Goal: Transaction & Acquisition: Purchase product/service

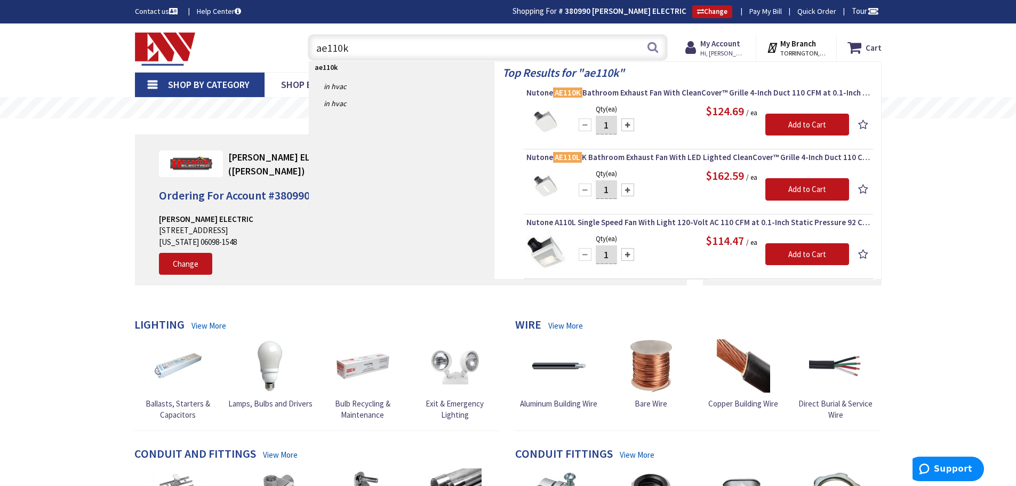
drag, startPoint x: 300, startPoint y: 47, endPoint x: 363, endPoint y: 12, distance: 71.9
click at [286, 43] on div "Toggle Nav ae110k ae110k Search Cart My Cart Close" at bounding box center [508, 48] width 763 height 36
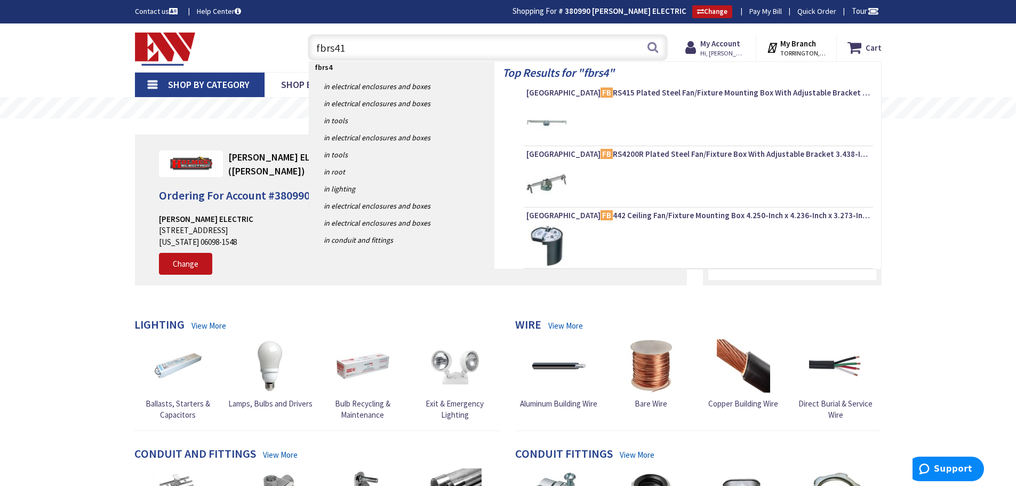
type input "fbrs415"
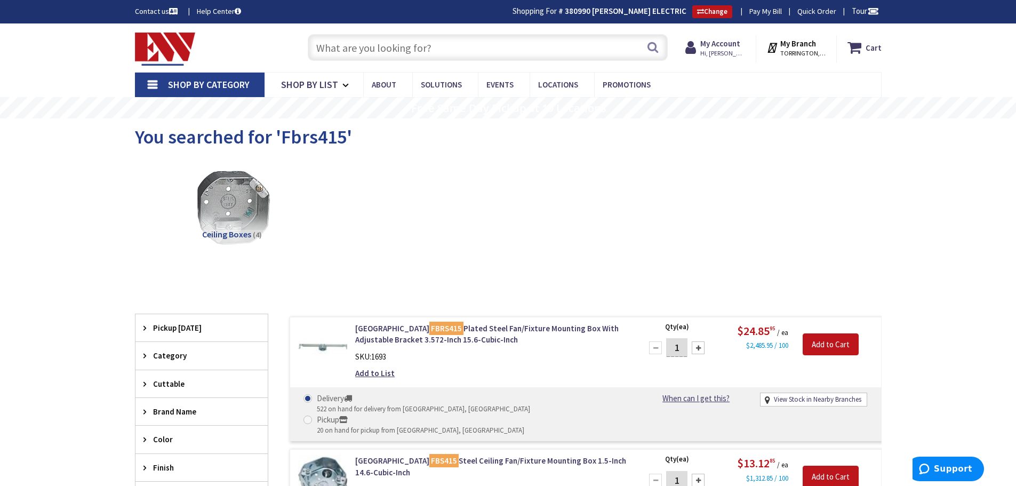
click at [339, 46] on input "text" at bounding box center [488, 47] width 360 height 27
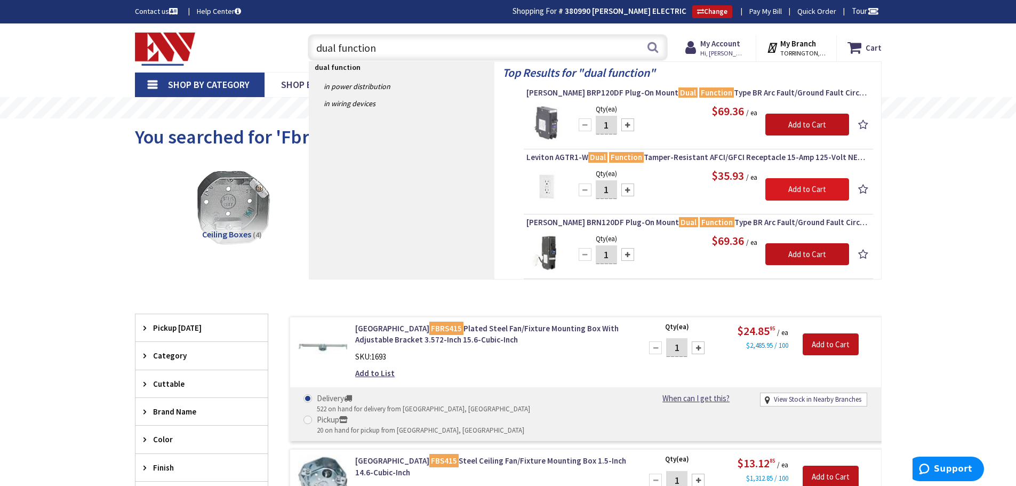
type input "dual function"
click at [804, 193] on input "Add to Cart" at bounding box center [807, 189] width 84 height 22
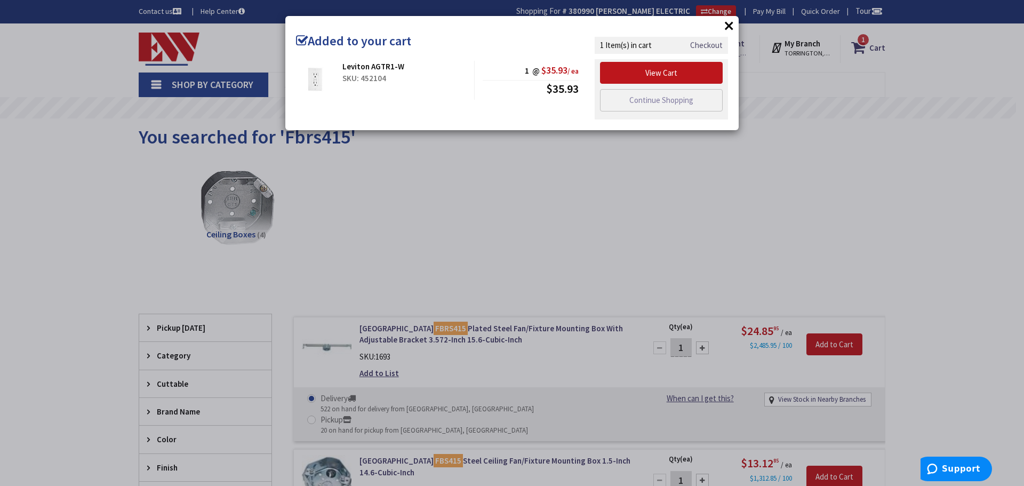
click at [709, 46] on link "Checkout" at bounding box center [706, 44] width 33 height 11
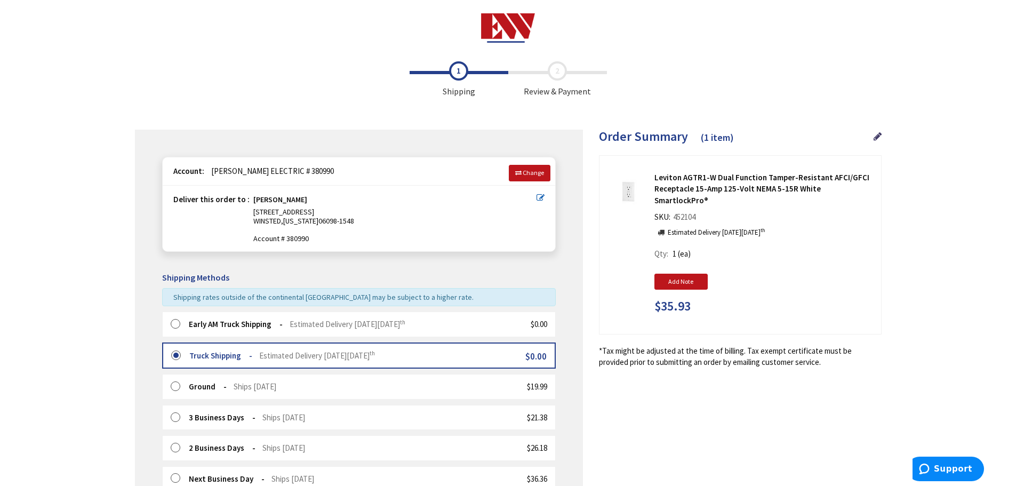
click at [175, 325] on label at bounding box center [179, 324] width 17 height 11
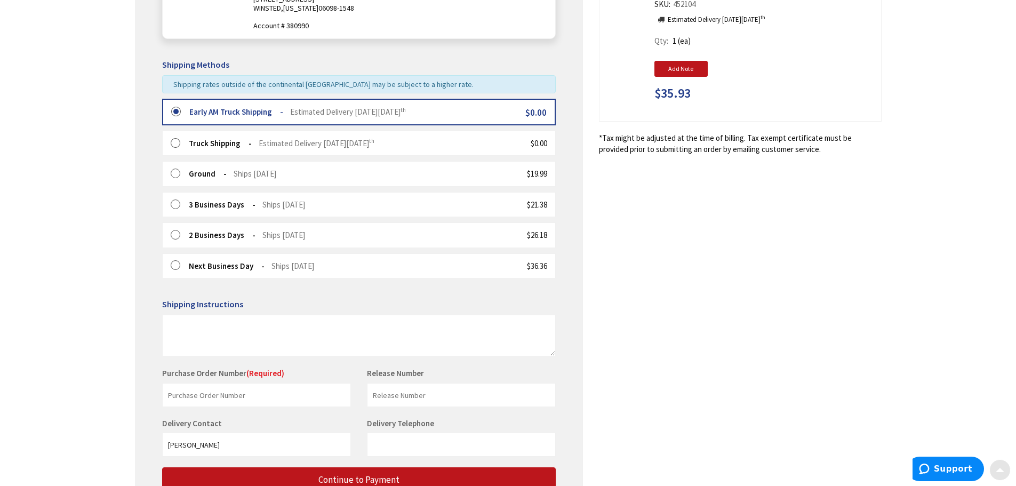
scroll to position [213, 0]
click at [194, 392] on input "text" at bounding box center [256, 394] width 189 height 24
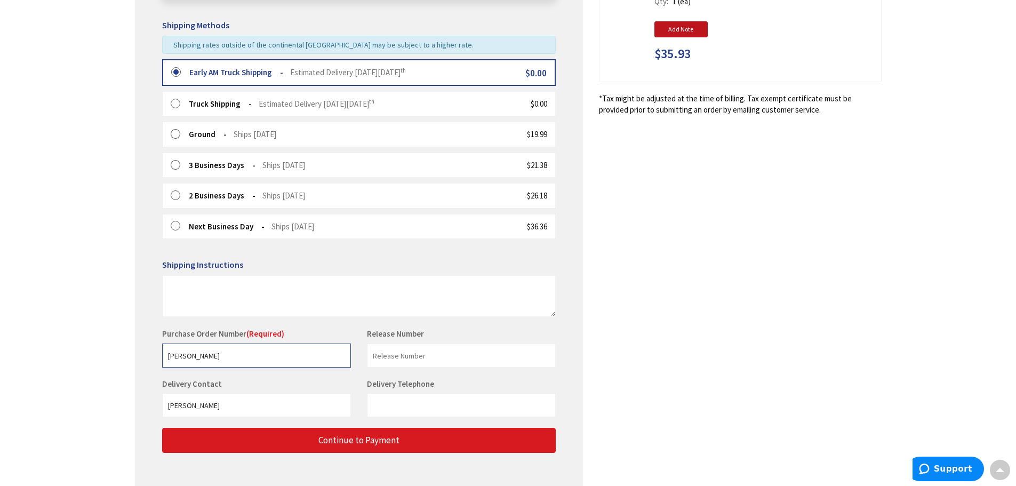
scroll to position [302, 0]
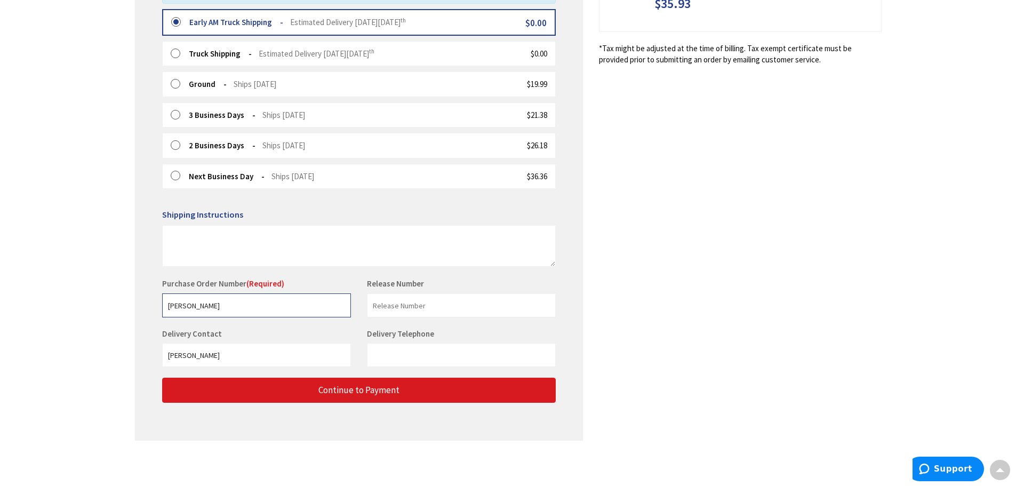
type input "Jones"
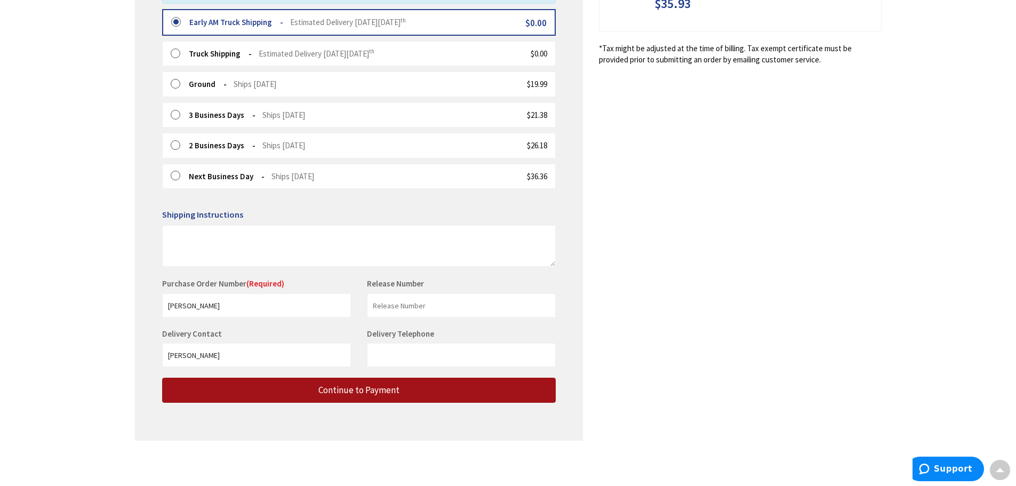
click at [383, 389] on span "Continue to Payment" at bounding box center [358, 390] width 81 height 12
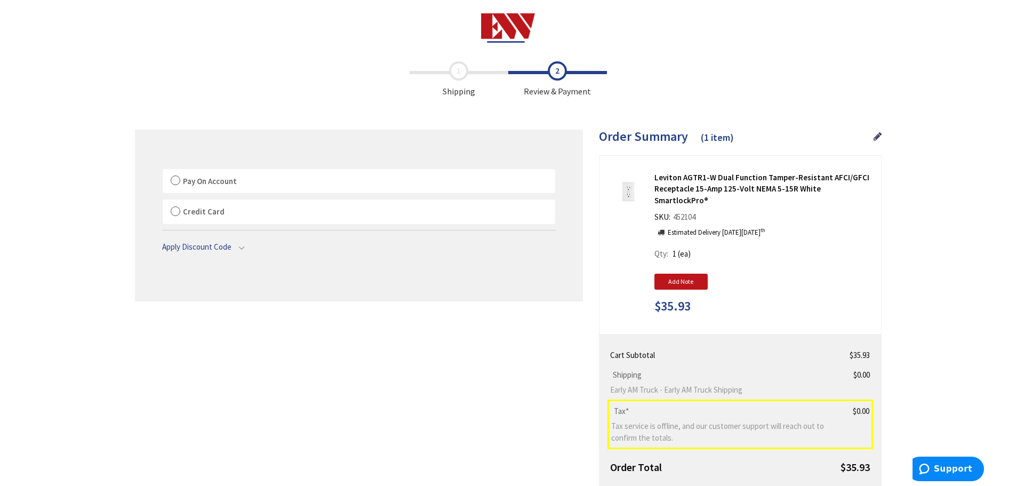
click at [180, 180] on label "Pay On Account" at bounding box center [359, 181] width 392 height 25
click at [175, 180] on label "Pay On Account" at bounding box center [359, 181] width 392 height 25
click at [163, 171] on input "Pay On Account" at bounding box center [163, 171] width 0 height 0
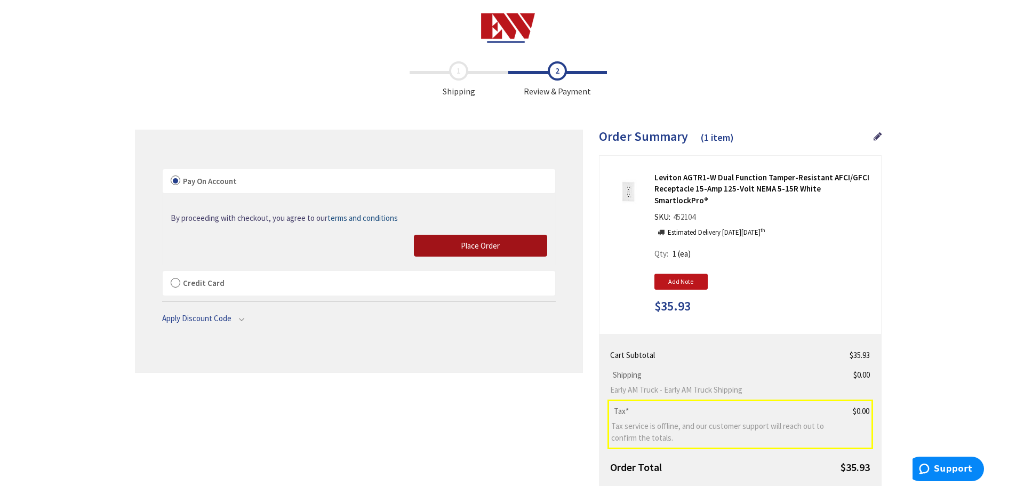
click at [442, 246] on button "Place Order" at bounding box center [480, 246] width 133 height 22
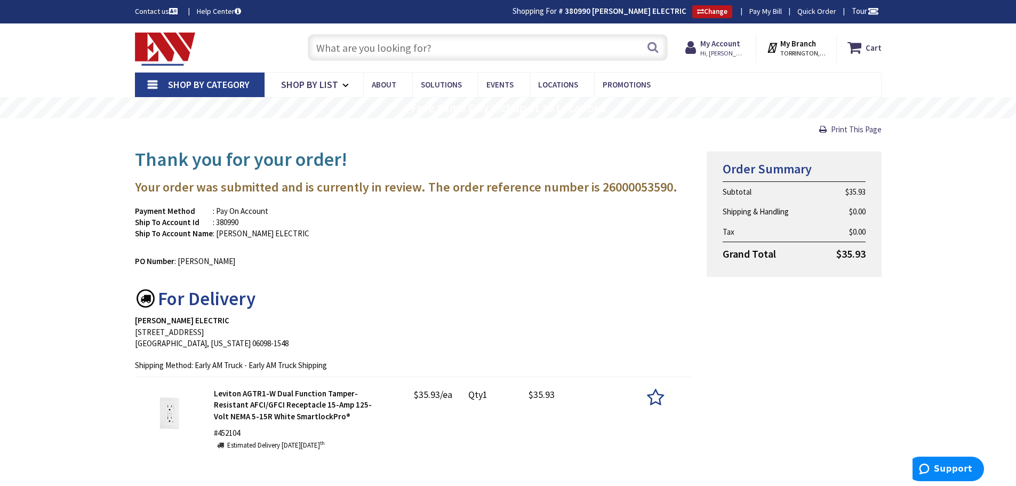
click at [358, 53] on input "text" at bounding box center [488, 47] width 360 height 27
paste input "FV-0810VSS1"
type input "FV-0810VSS1"
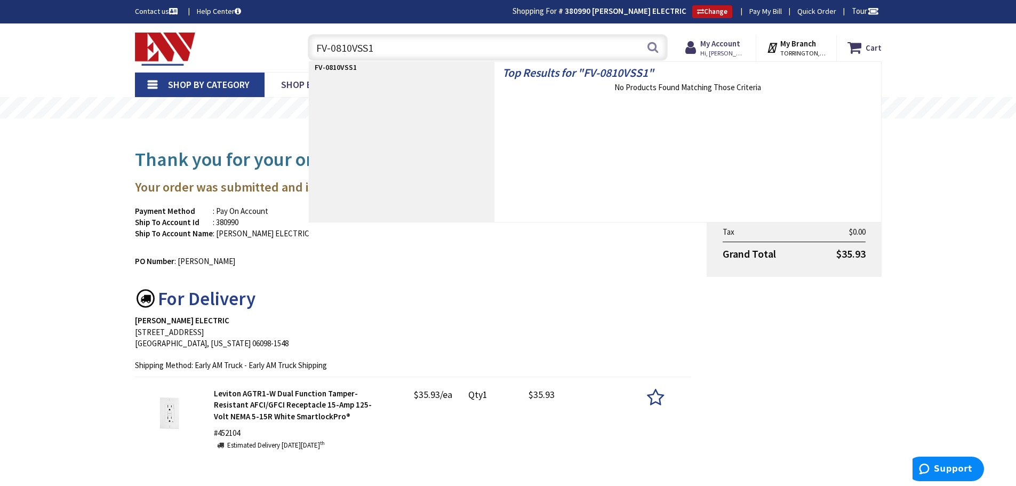
drag, startPoint x: 387, startPoint y: 46, endPoint x: 285, endPoint y: 38, distance: 102.2
click at [286, 38] on div "Toggle Nav FV-0810VSS1 FV-0810VSS1 Search Cart My Cart Close" at bounding box center [508, 48] width 763 height 36
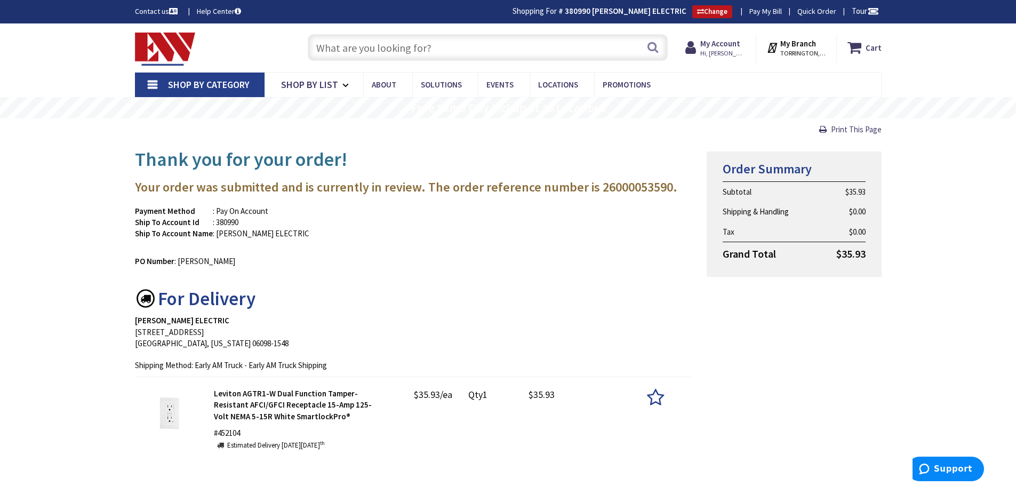
click at [169, 50] on img at bounding box center [165, 49] width 61 height 33
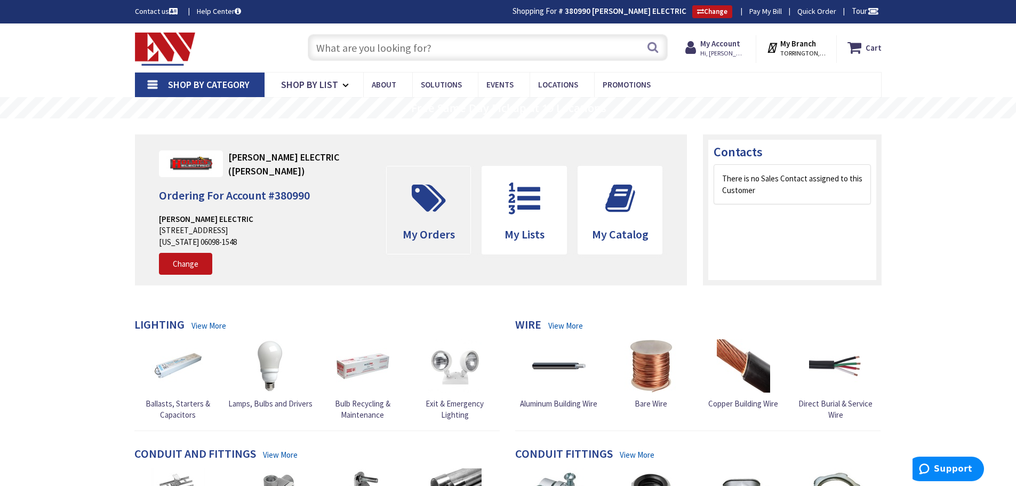
click at [410, 232] on span "My Orders" at bounding box center [429, 234] width 52 height 15
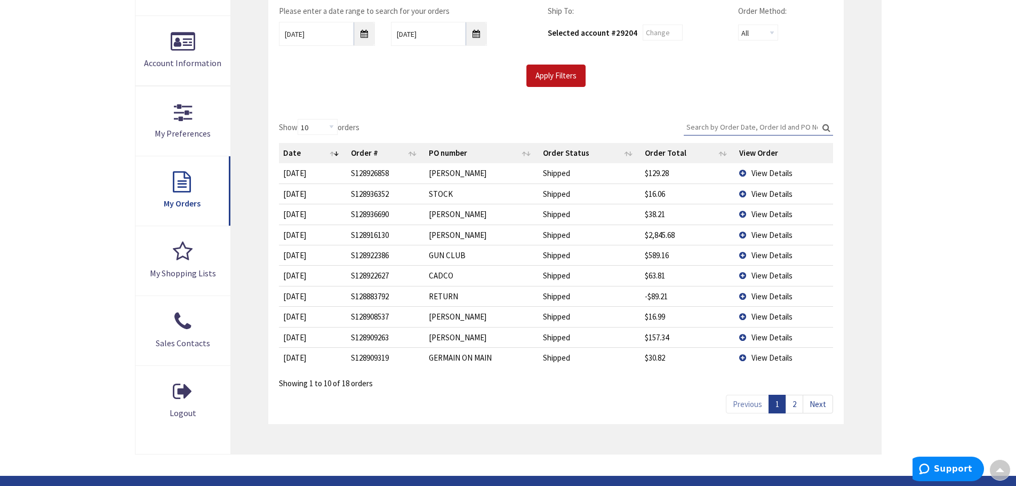
scroll to position [215, 0]
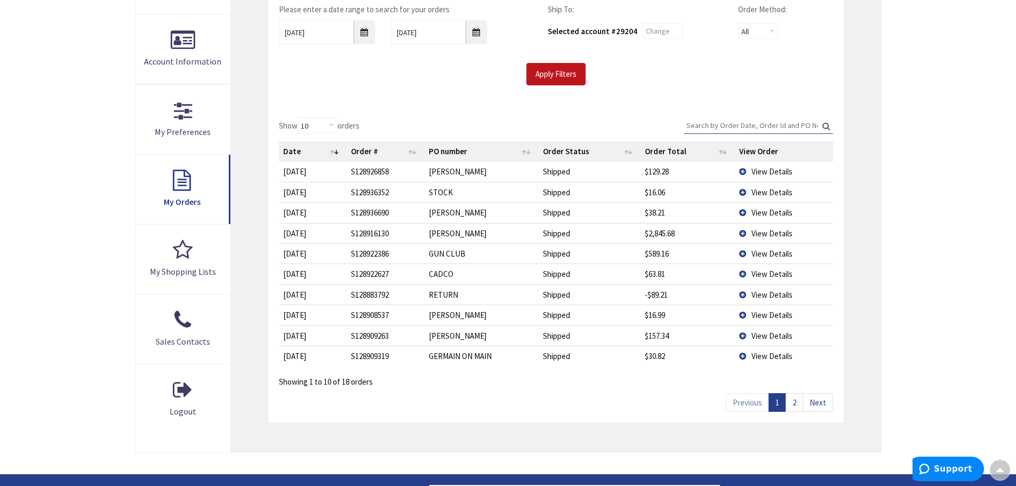
click at [793, 406] on link "2" at bounding box center [794, 402] width 18 height 19
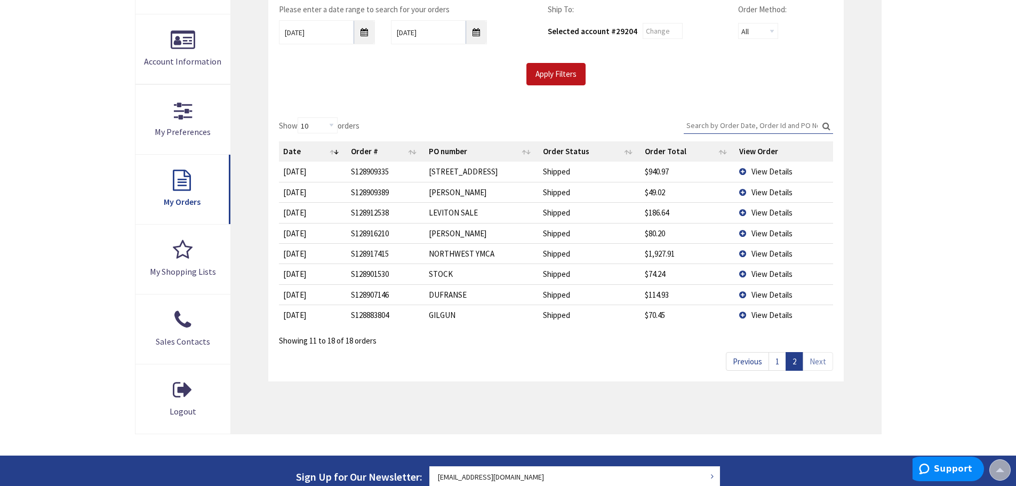
click at [743, 234] on td "View Details" at bounding box center [784, 233] width 98 height 20
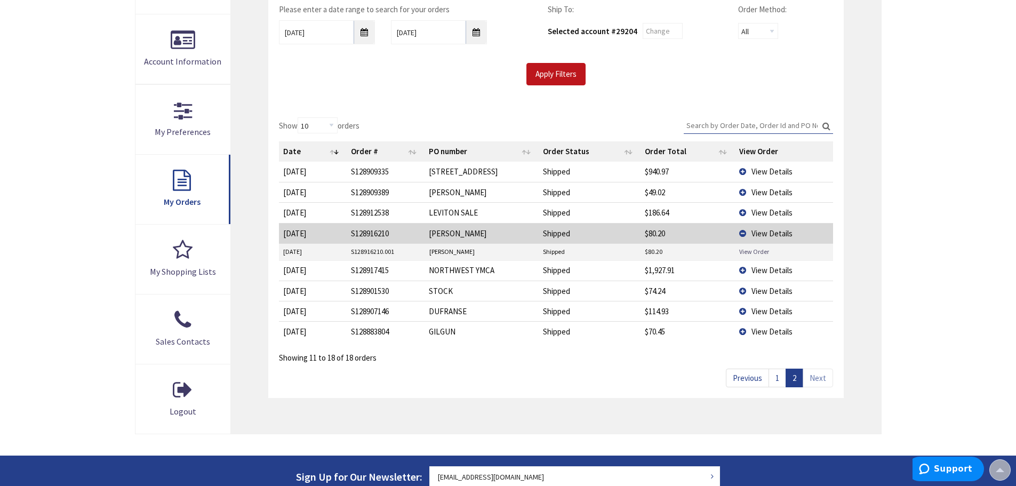
click at [752, 251] on link "View Order" at bounding box center [754, 251] width 30 height 9
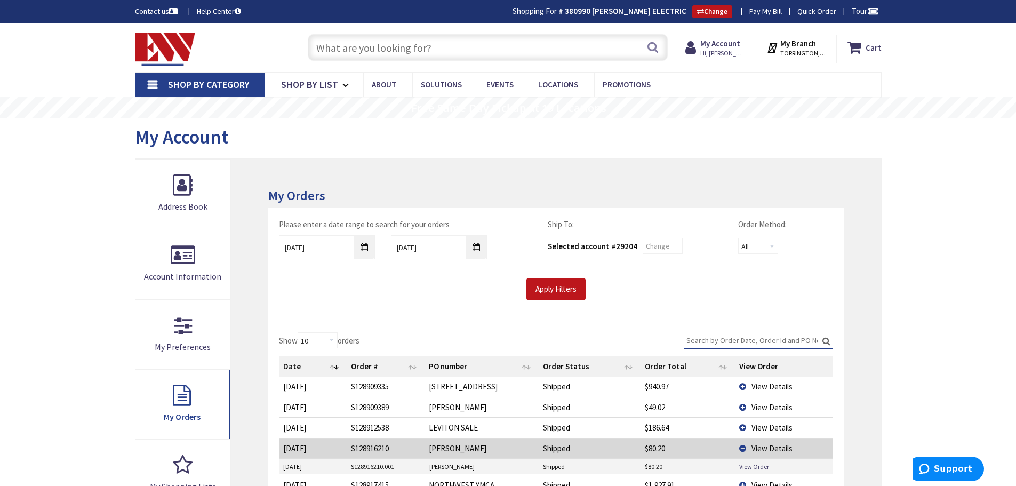
click at [173, 49] on img at bounding box center [165, 49] width 61 height 33
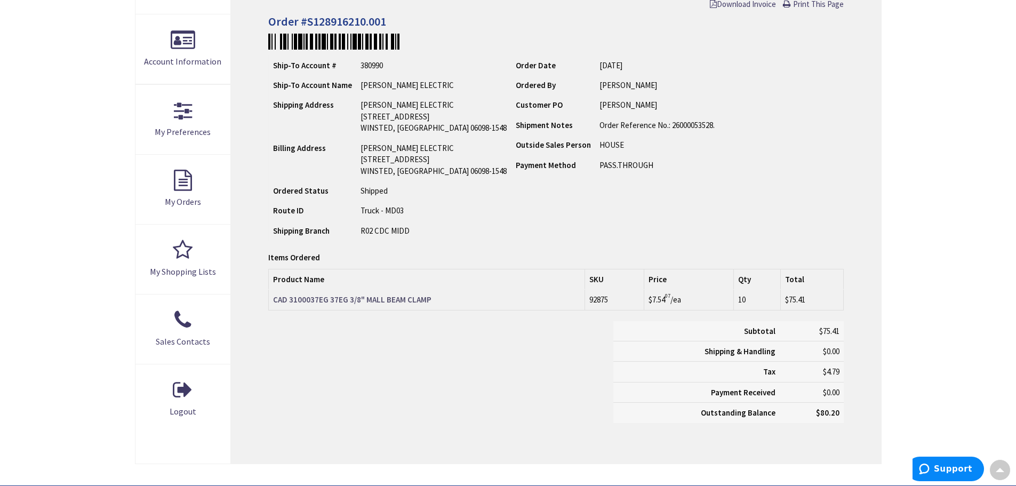
click at [386, 301] on strong "CAD 3100037EG 37EG 3/8" MALL BEAM CLAMP" at bounding box center [352, 299] width 158 height 10
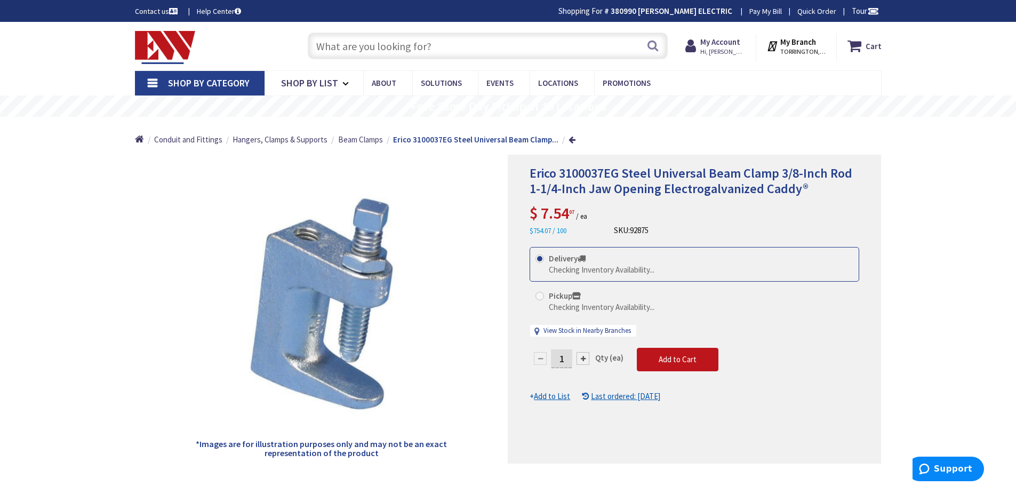
click at [565, 357] on input "1" at bounding box center [561, 358] width 21 height 19
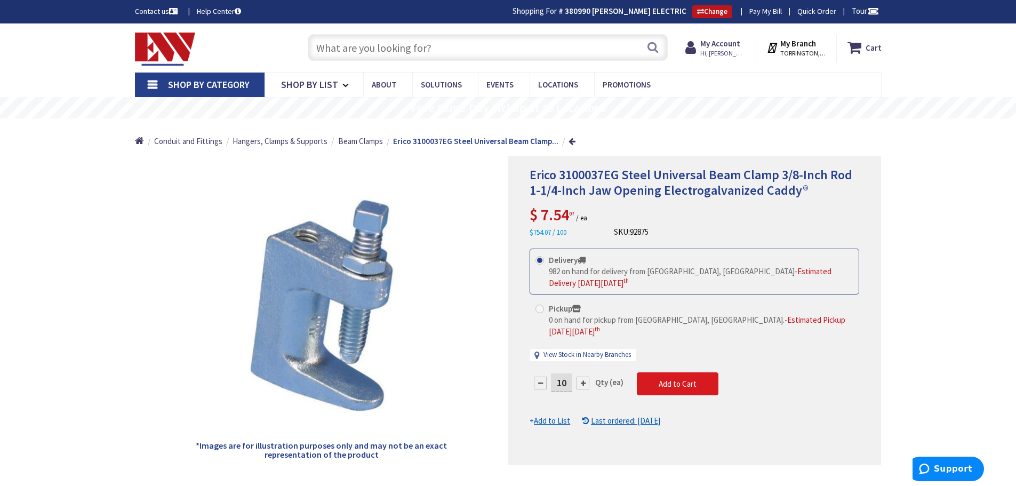
type input "10"
click at [660, 360] on form "This product is Discontinued Delivery 982 on hand for delivery from Middletown,…" at bounding box center [694, 337] width 330 height 178
click at [670, 379] on span "Add to Cart" at bounding box center [678, 384] width 38 height 10
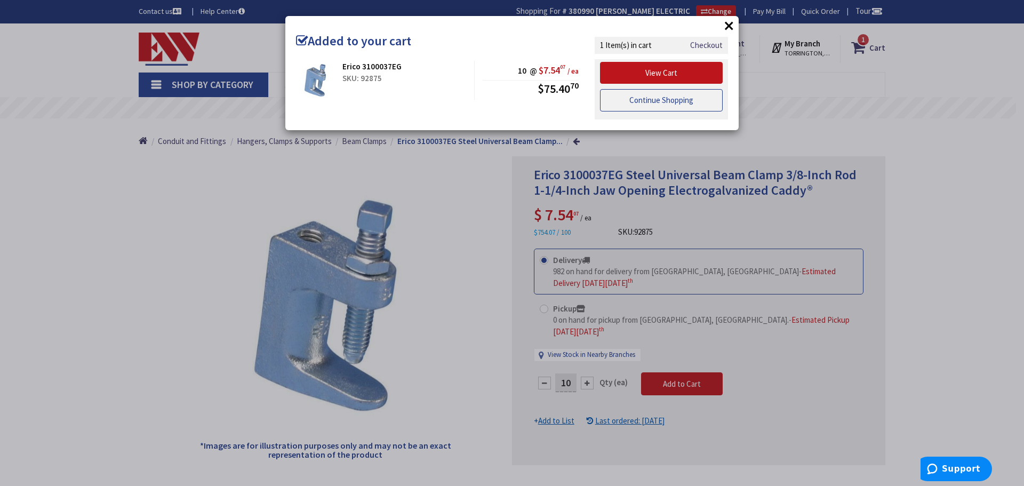
click at [665, 100] on link "Continue Shopping" at bounding box center [661, 100] width 123 height 22
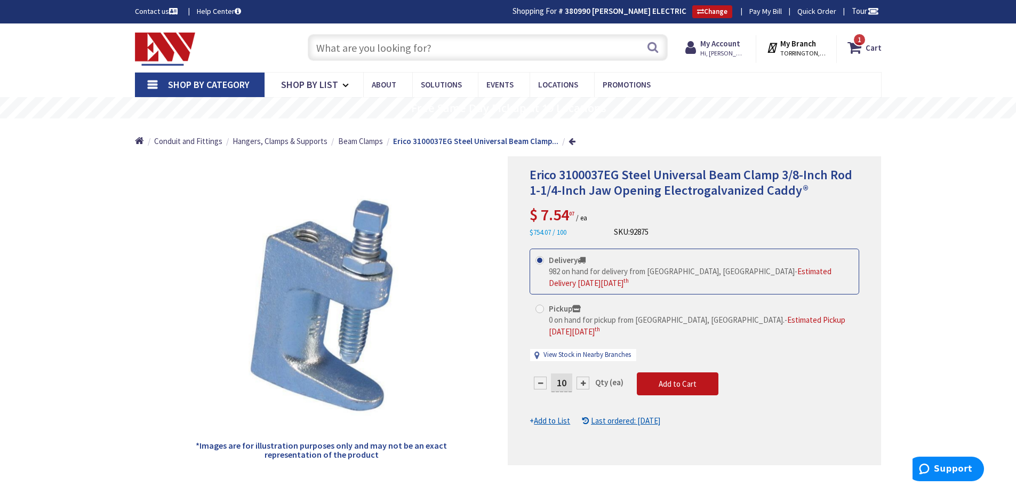
click at [368, 49] on input "text" at bounding box center [488, 47] width 360 height 27
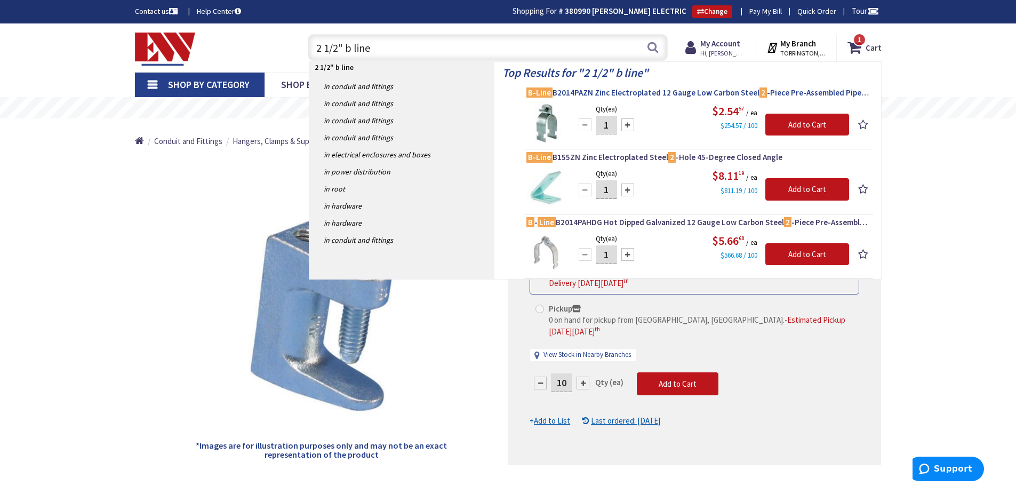
type input "2 1/2" b line"
click at [659, 93] on span "B-Line B2014PAZN Zinc Electroplated 12 Gauge Low Carbon Steel 2 -Piece Pre-Asse…" at bounding box center [698, 92] width 344 height 11
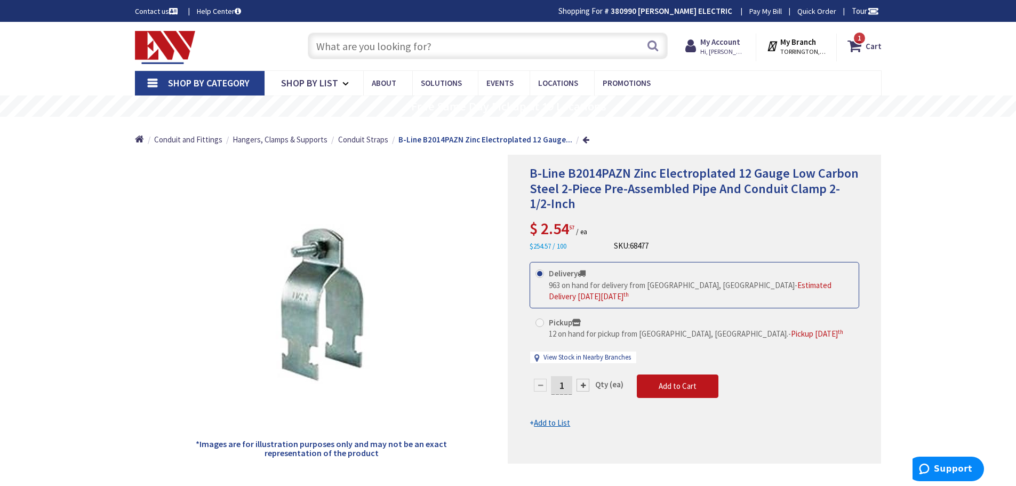
click at [340, 49] on input "text" at bounding box center [488, 46] width 360 height 27
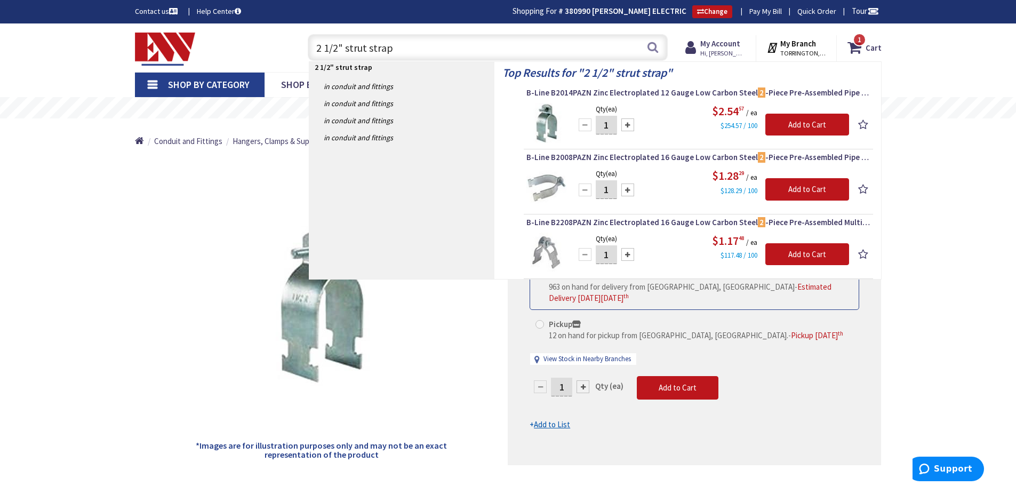
type input "2 1/2" strut strap"
click at [474, 333] on div "*Images are for illustration purposes only and may not be an exact representati…" at bounding box center [321, 310] width 373 height 309
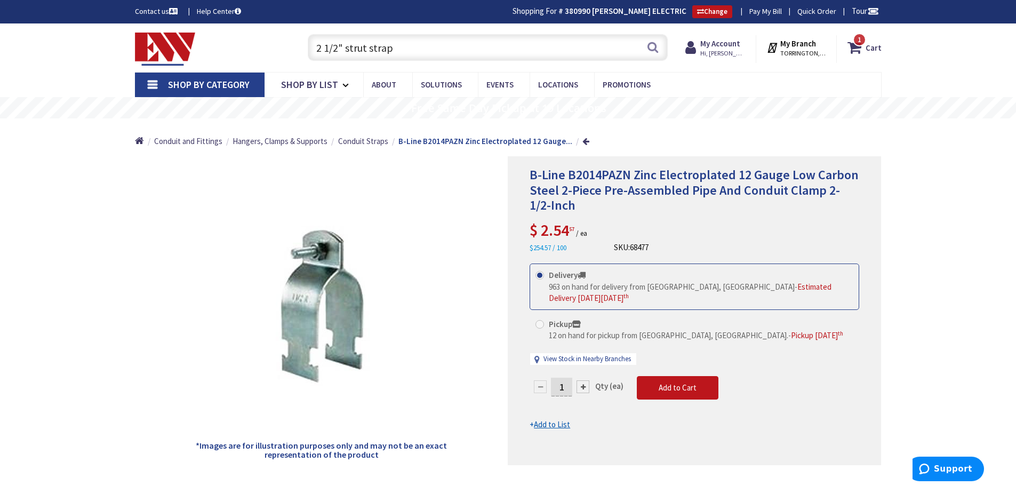
drag, startPoint x: 569, startPoint y: 370, endPoint x: 549, endPoint y: 376, distance: 21.1
click at [549, 376] on div "1" at bounding box center [561, 386] width 64 height 21
type input "34"
click at [648, 415] on form "This product is Discontinued Delivery 963 on hand for delivery from Middletown,…" at bounding box center [694, 346] width 330 height 166
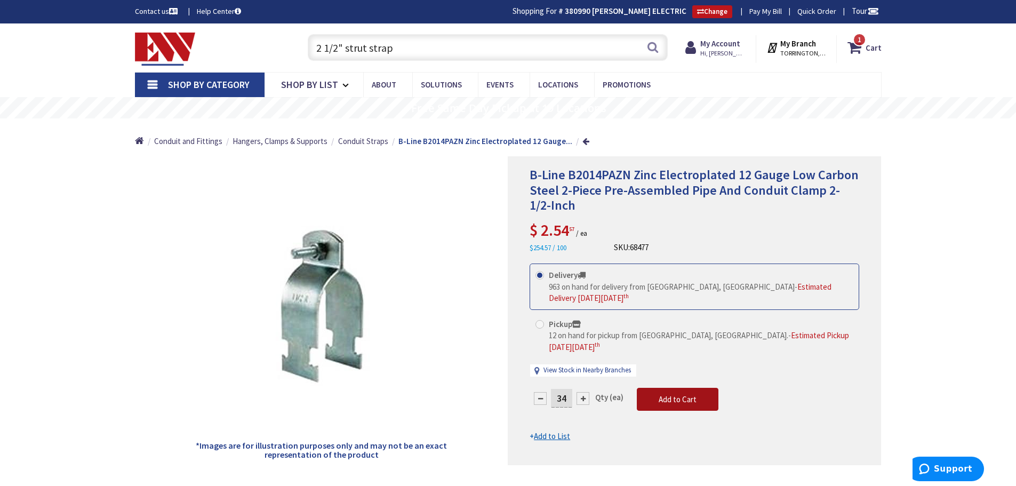
click at [673, 394] on span "Add to Cart" at bounding box center [678, 399] width 38 height 10
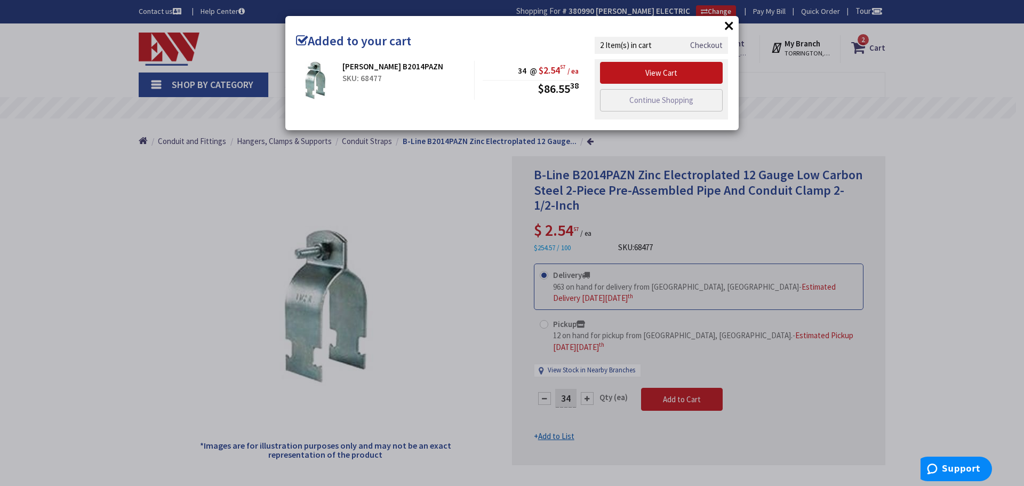
click at [706, 45] on link "Checkout" at bounding box center [706, 44] width 33 height 11
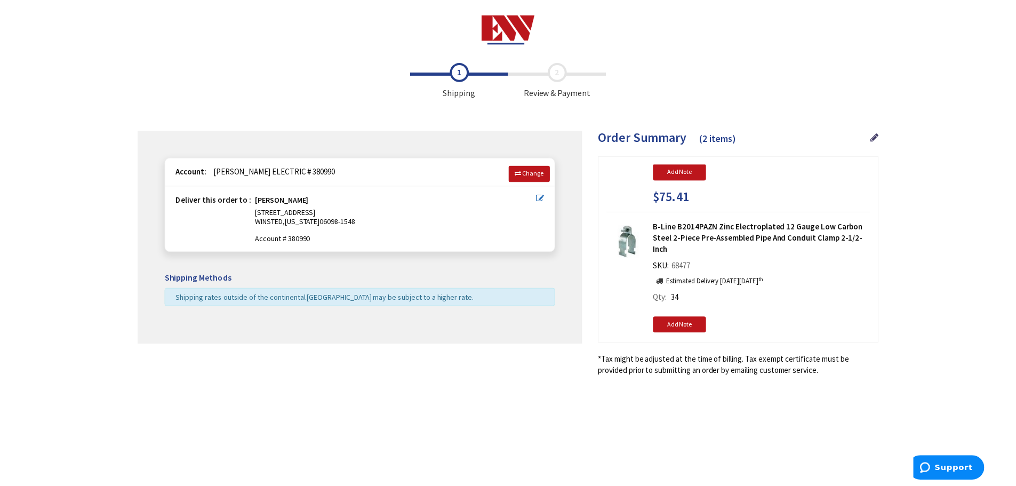
scroll to position [75, 0]
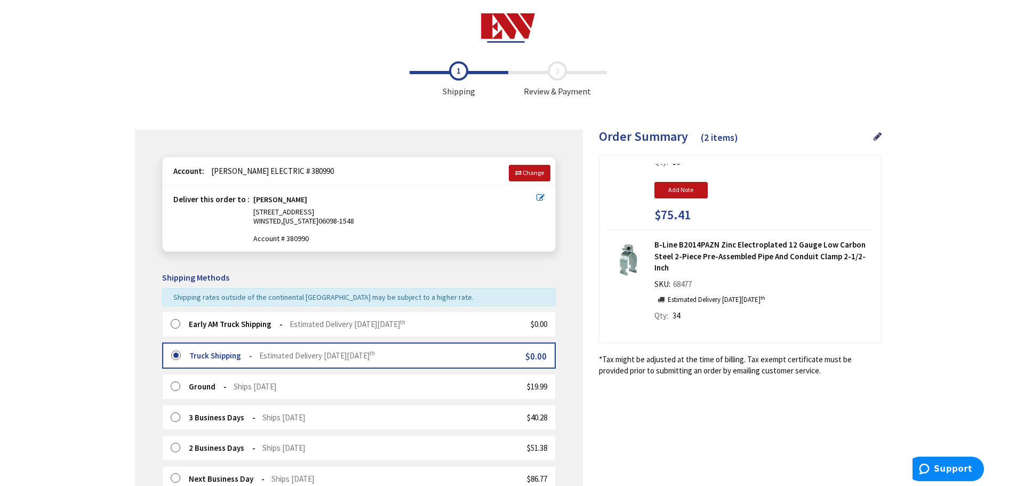
click at [226, 324] on strong "Early AM Truck Shipping" at bounding box center [236, 324] width 94 height 10
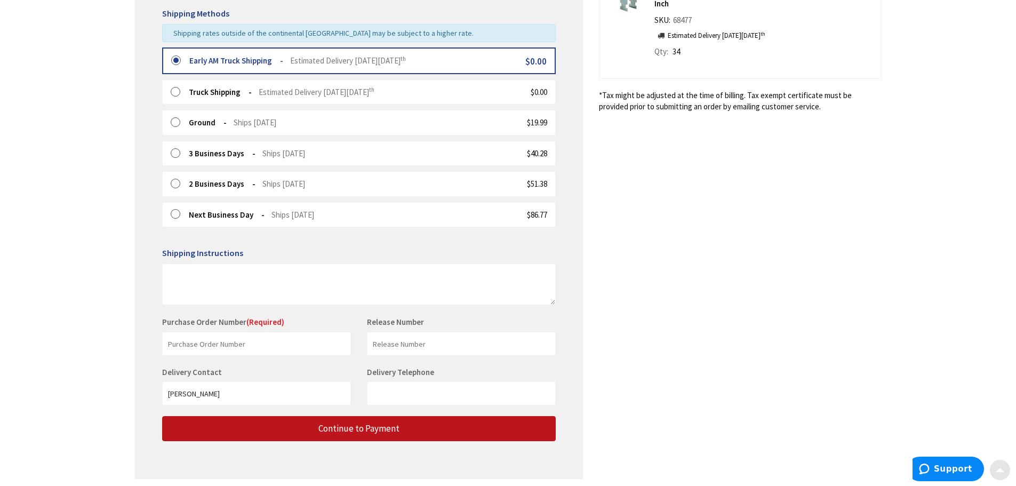
scroll to position [267, 0]
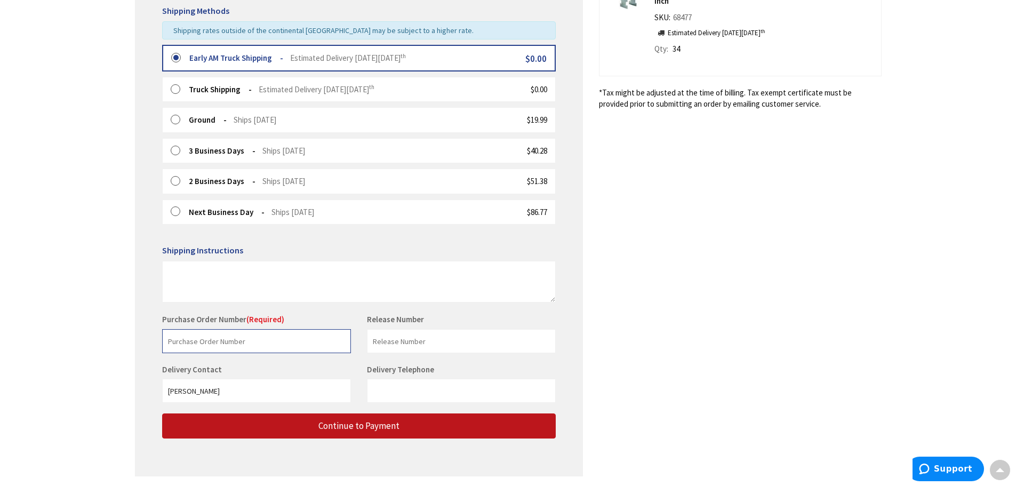
click at [232, 336] on input "text" at bounding box center [256, 341] width 189 height 24
type input "[PERSON_NAME]"
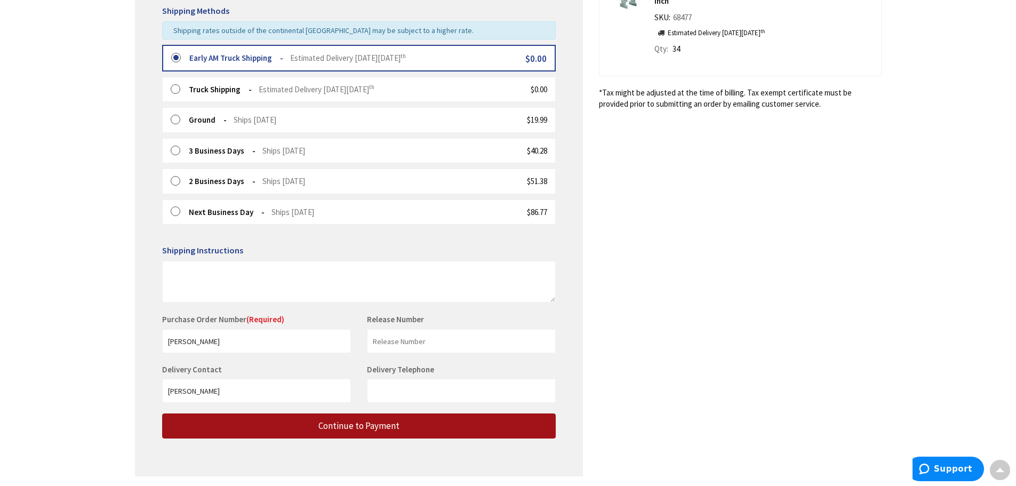
click at [321, 423] on span "Continue to Payment" at bounding box center [358, 426] width 81 height 12
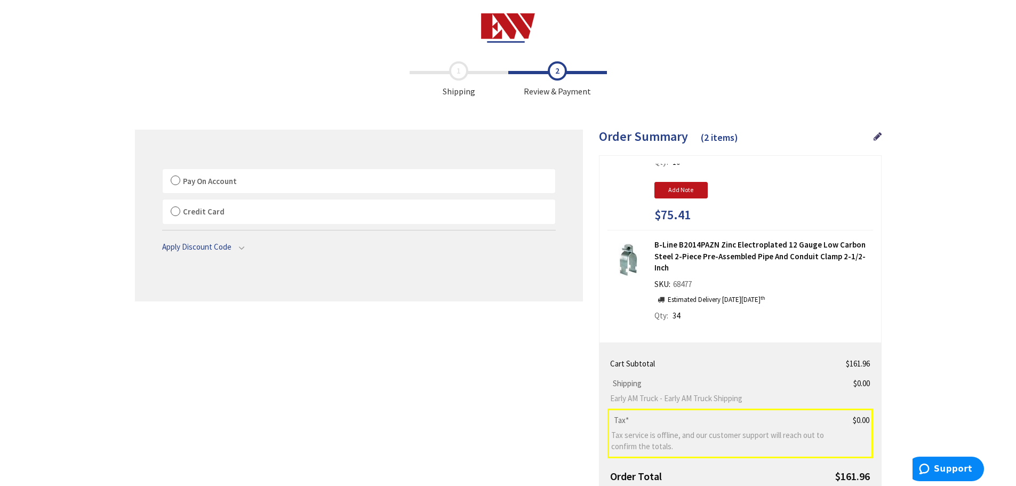
click at [173, 180] on label "Pay On Account" at bounding box center [359, 181] width 392 height 25
click at [163, 171] on input "Pay On Account" at bounding box center [163, 171] width 0 height 0
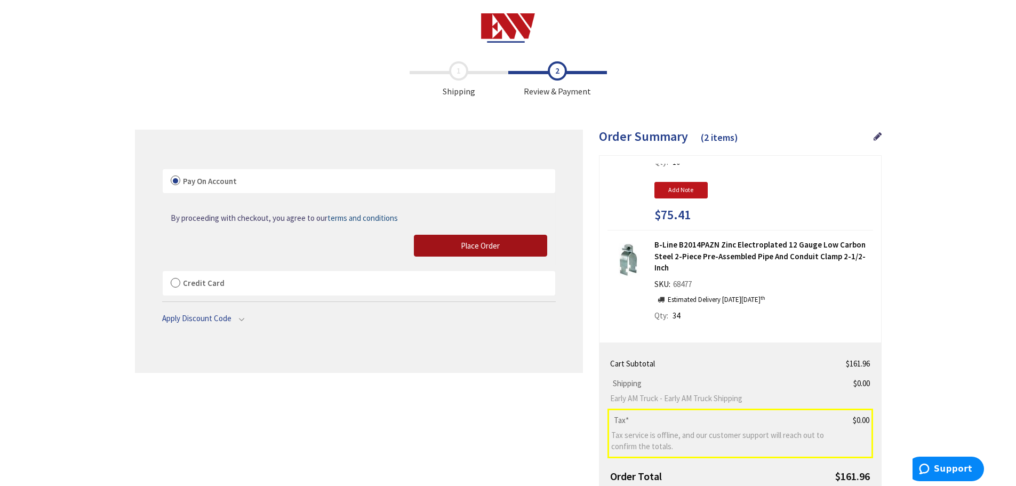
click at [453, 244] on button "Place Order" at bounding box center [480, 246] width 133 height 22
